Goal: Task Accomplishment & Management: Complete application form

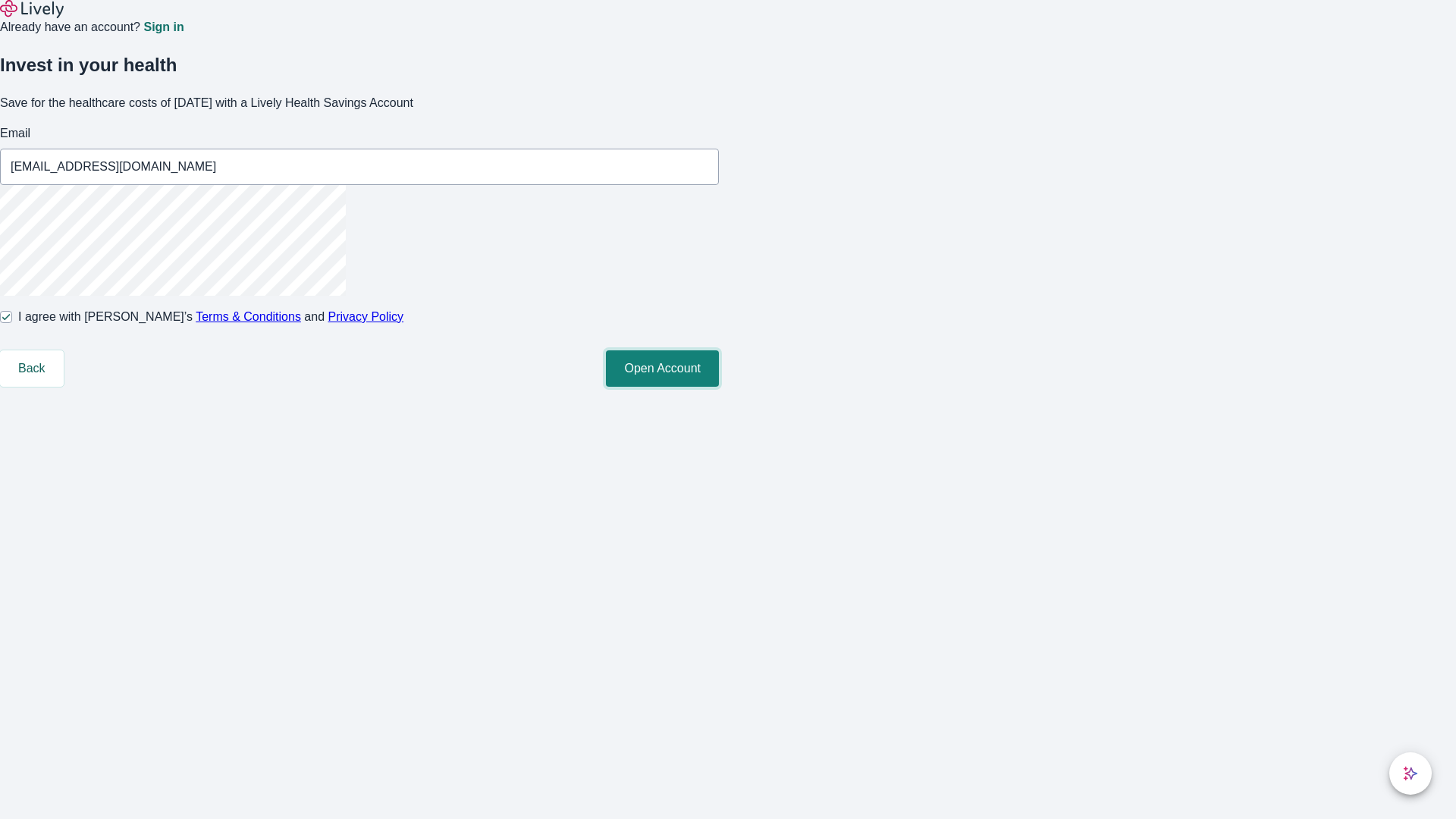
click at [719, 387] on button "Open Account" at bounding box center [662, 368] width 113 height 36
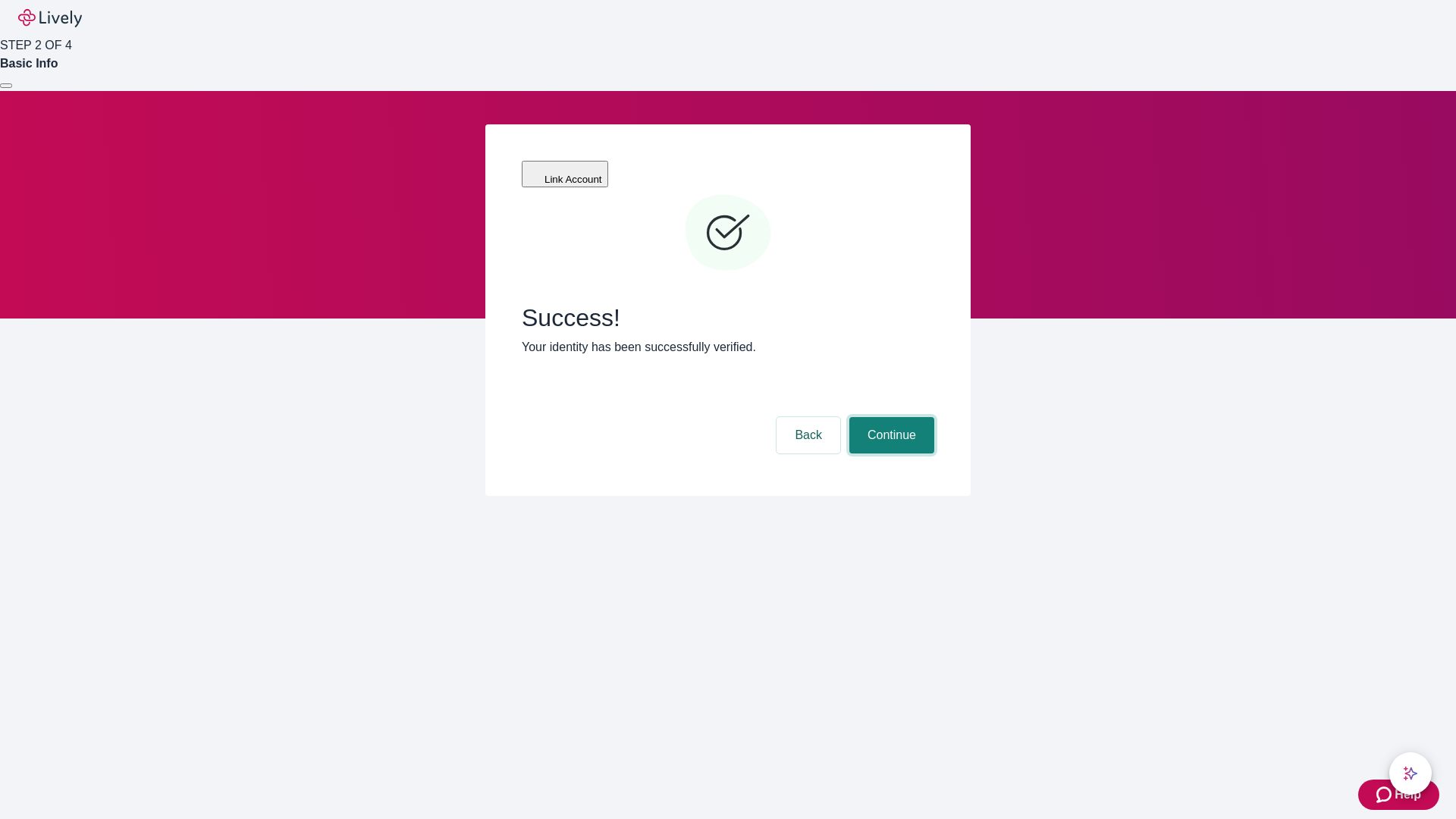
click at [889, 418] on button "Continue" at bounding box center [892, 435] width 85 height 36
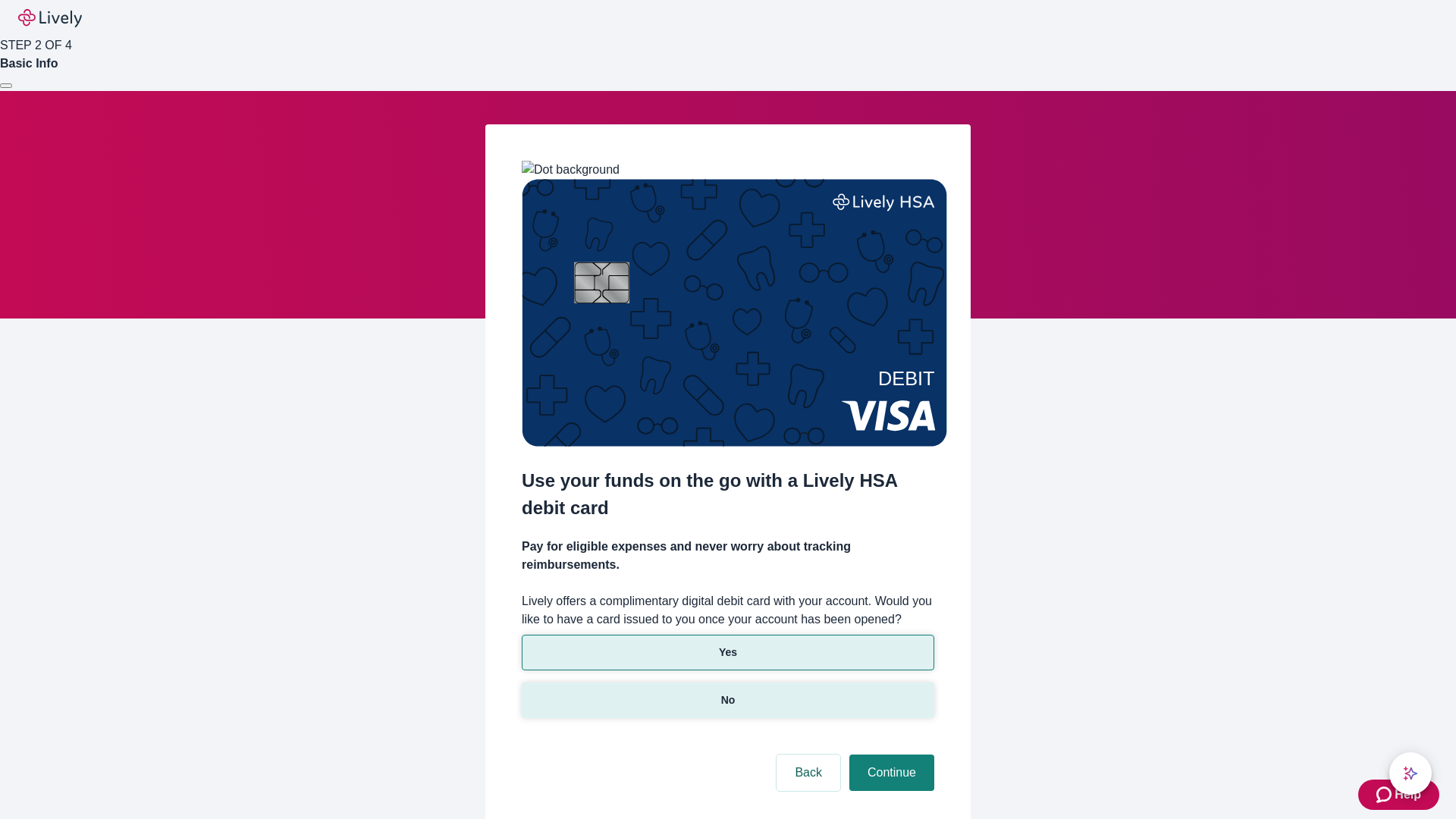
click at [727, 693] on p "No" at bounding box center [728, 701] width 14 height 16
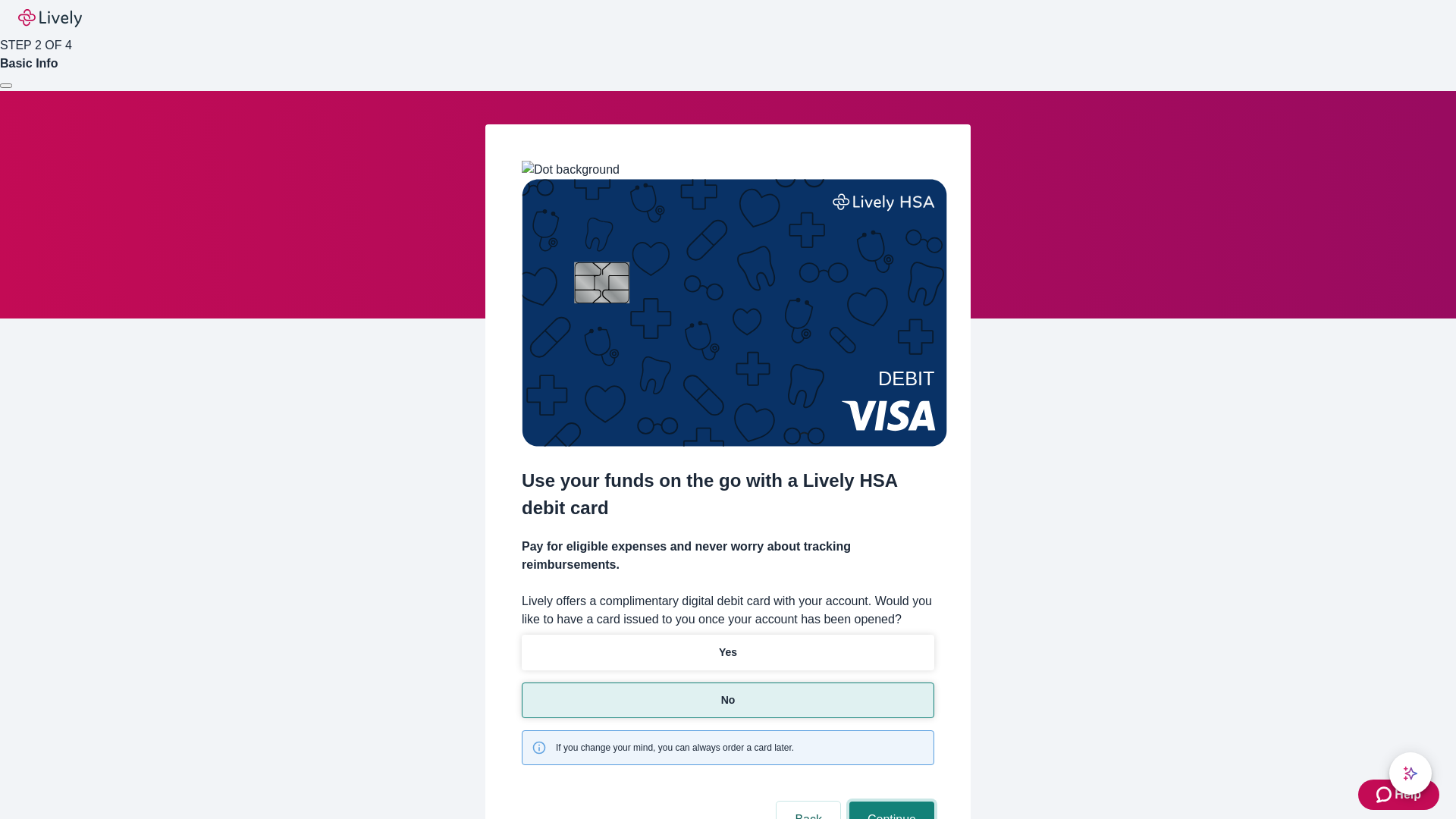
click at [889, 802] on button "Continue" at bounding box center [892, 820] width 85 height 36
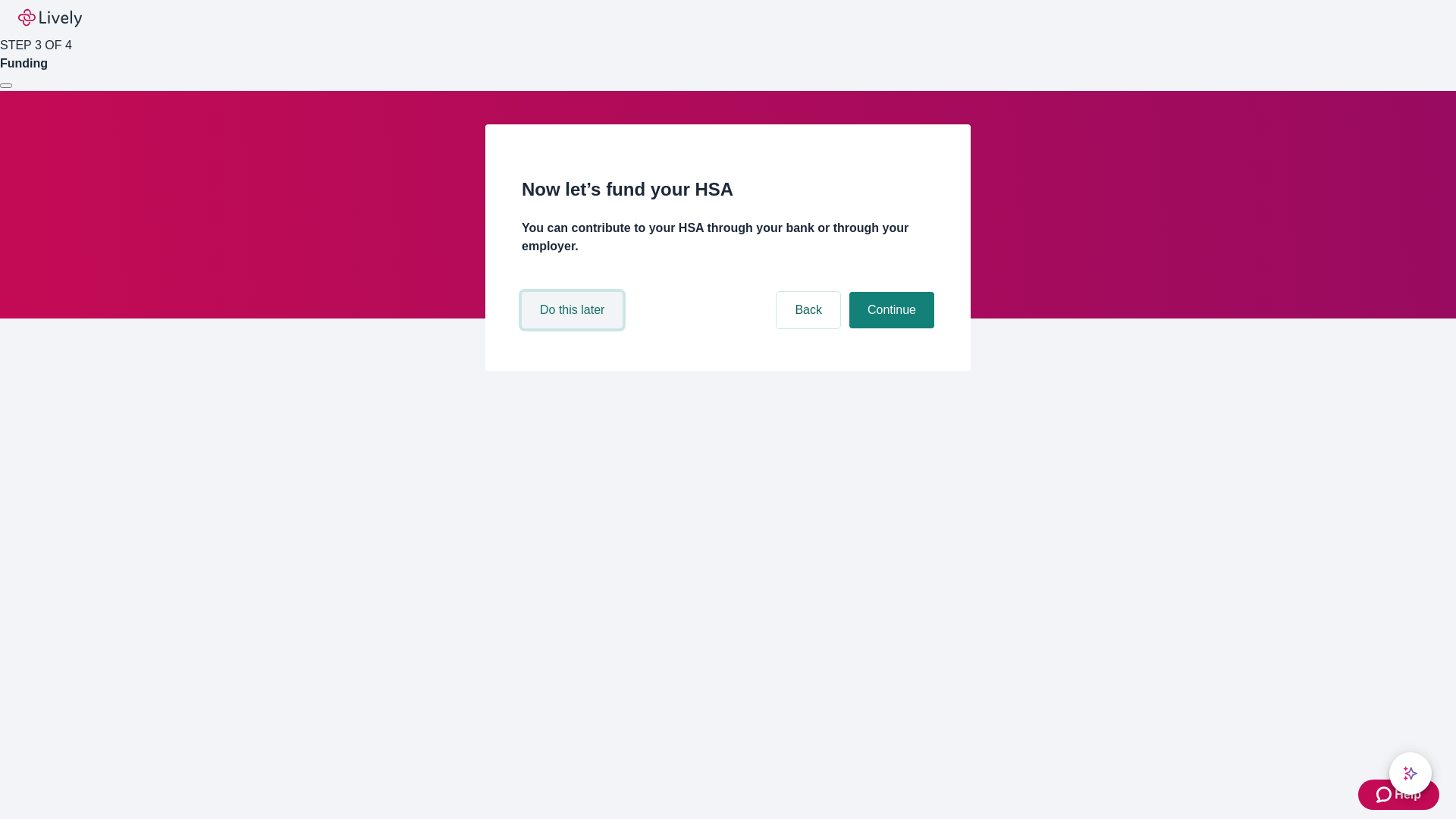
click at [574, 328] on button "Do this later" at bounding box center [572, 310] width 101 height 36
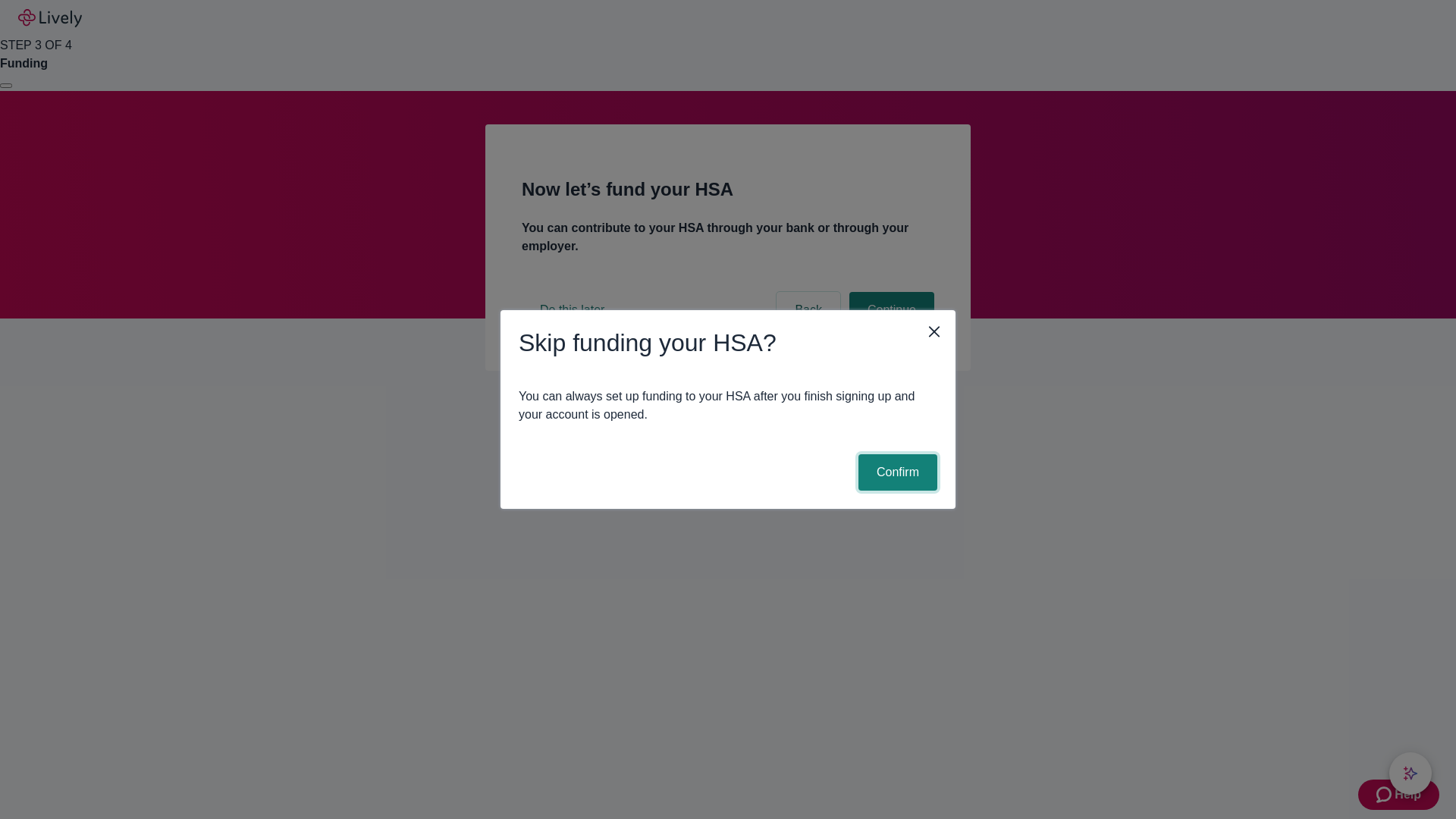
click at [896, 473] on button "Confirm" at bounding box center [897, 472] width 79 height 36
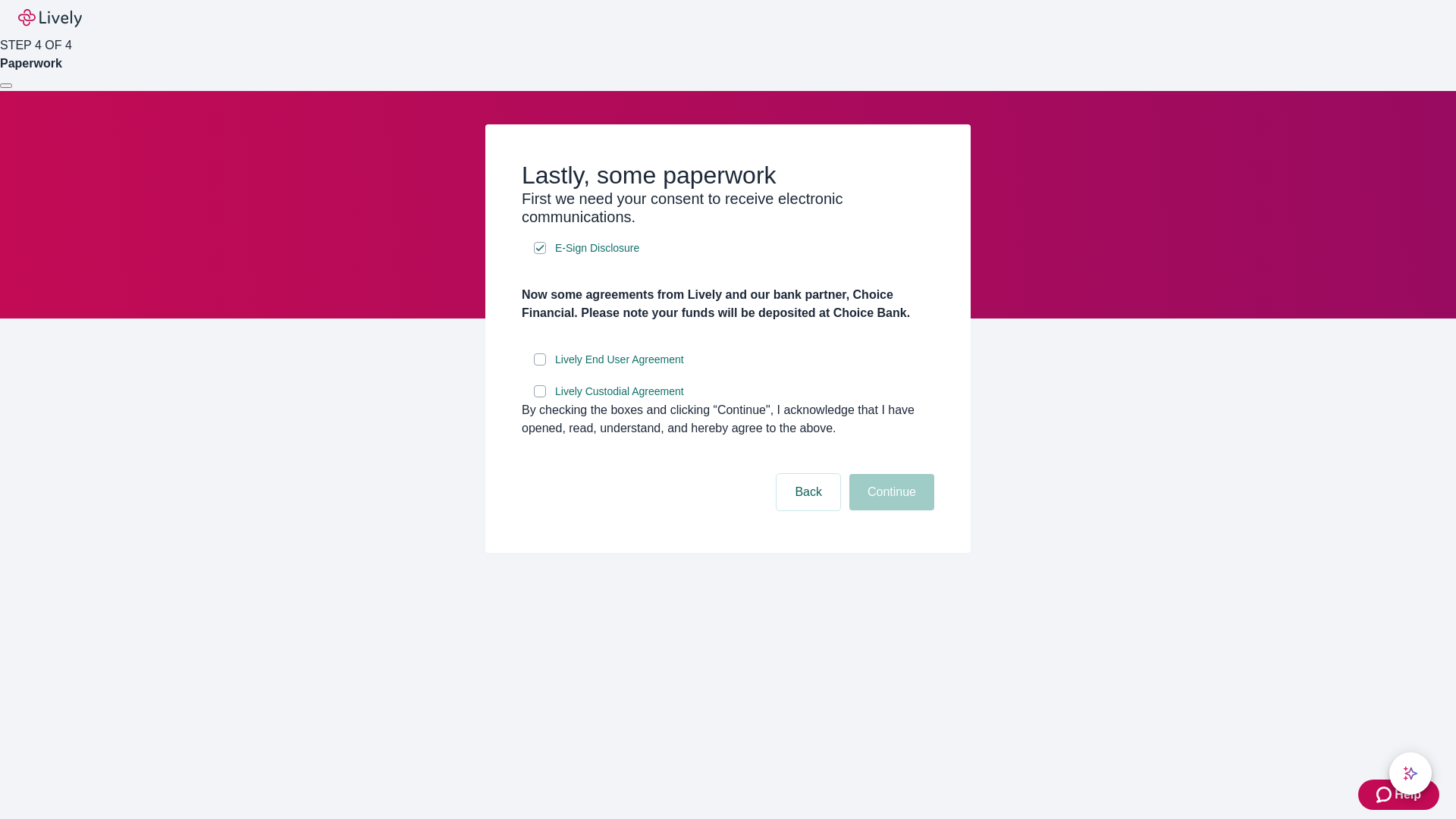
click at [540, 365] on input "Lively End User Agreement" at bounding box center [539, 359] width 12 height 12
checkbox input "true"
click at [540, 397] on input "Lively Custodial Agreement" at bounding box center [539, 391] width 12 height 12
checkbox input "true"
click at [889, 511] on button "Continue" at bounding box center [892, 491] width 85 height 36
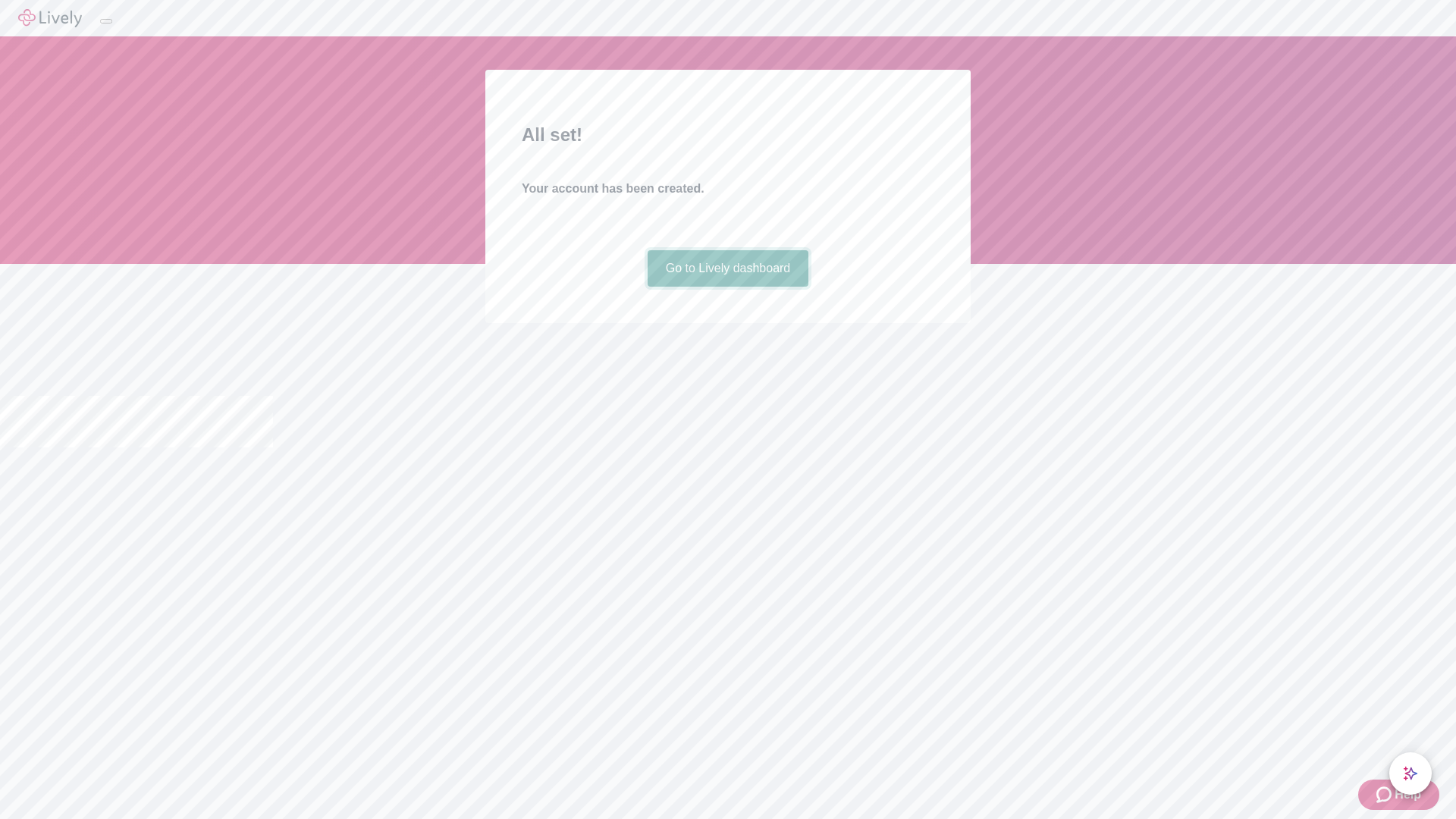
click at [727, 287] on link "Go to Lively dashboard" at bounding box center [728, 268] width 161 height 36
